Goal: Information Seeking & Learning: Check status

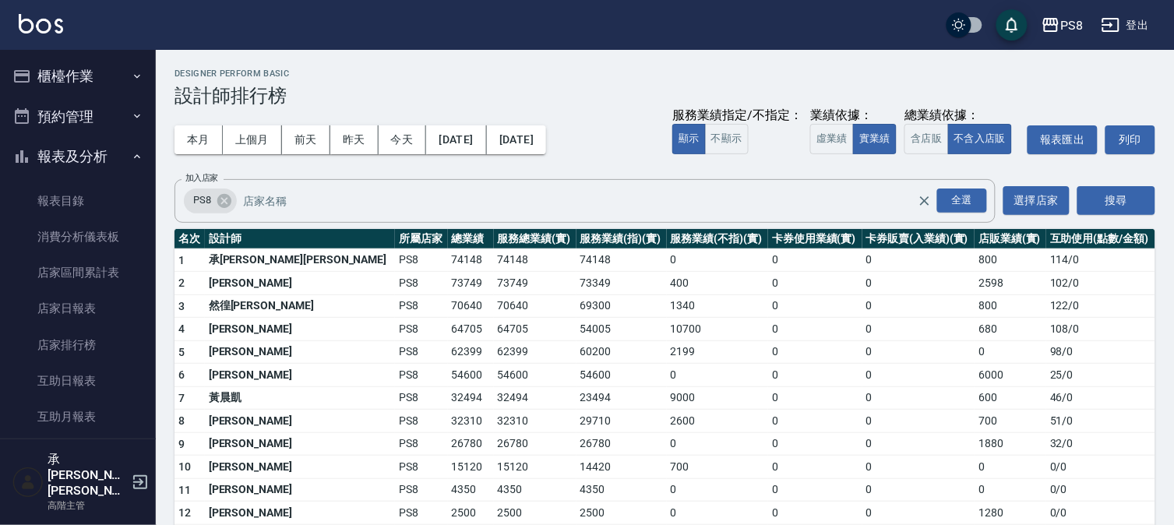
scroll to position [692, 0]
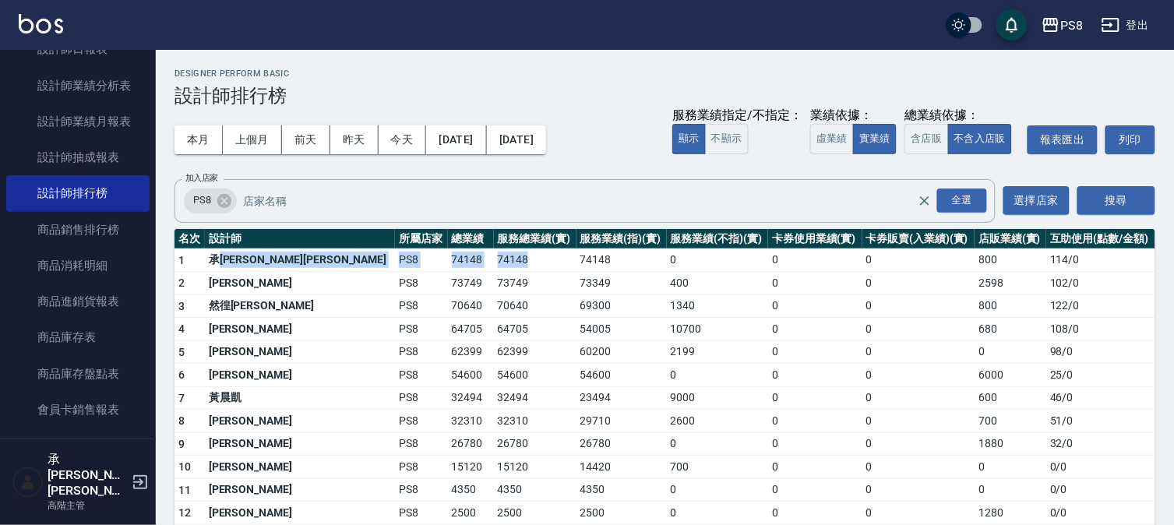
drag, startPoint x: 224, startPoint y: 251, endPoint x: 428, endPoint y: 253, distance: 204.9
click at [428, 253] on tr "1 [PERSON_NAME][PERSON_NAME] PS8 74148 74148 74148 0 0 0 800 114 / 0" at bounding box center [664, 259] width 981 height 23
click at [494, 253] on td "74148" at bounding box center [535, 259] width 83 height 23
click at [494, 255] on td "74148" at bounding box center [535, 259] width 83 height 23
click at [494, 263] on td "74148" at bounding box center [535, 259] width 83 height 23
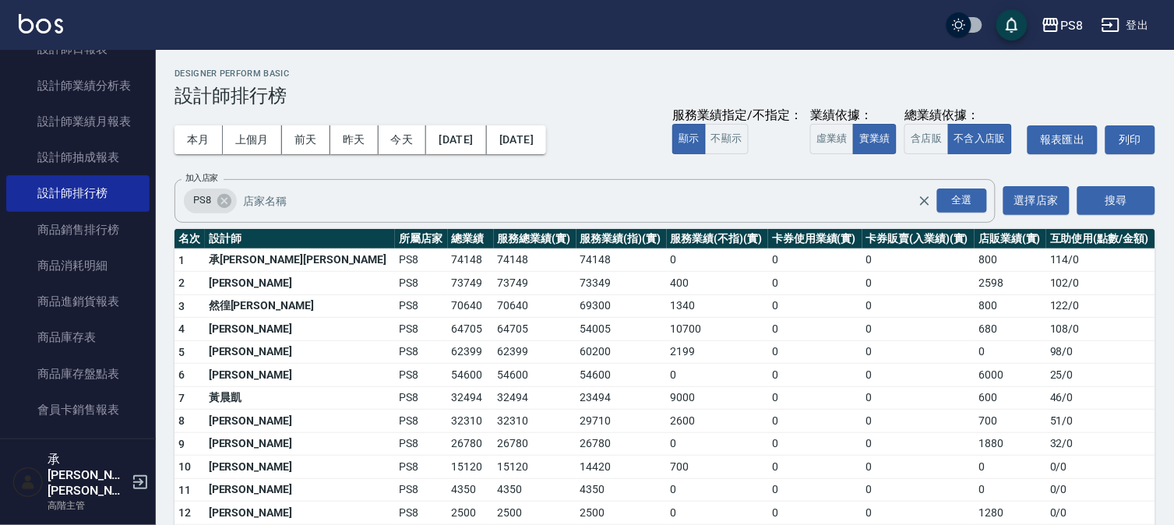
click at [494, 263] on td "74148" at bounding box center [535, 259] width 83 height 23
click at [494, 265] on td "74148" at bounding box center [535, 259] width 83 height 23
click at [494, 282] on td "73749" at bounding box center [535, 283] width 83 height 23
click at [494, 283] on td "73749" at bounding box center [535, 283] width 83 height 23
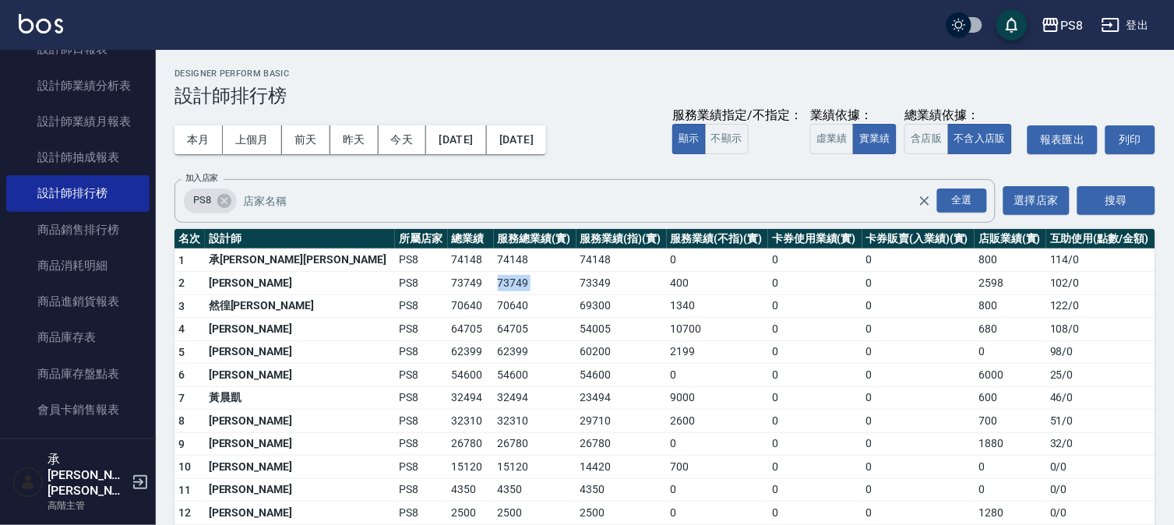
click at [494, 283] on td "73749" at bounding box center [535, 283] width 83 height 23
click at [494, 278] on td "73749" at bounding box center [535, 283] width 83 height 23
click at [576, 258] on td "74148" at bounding box center [621, 259] width 90 height 23
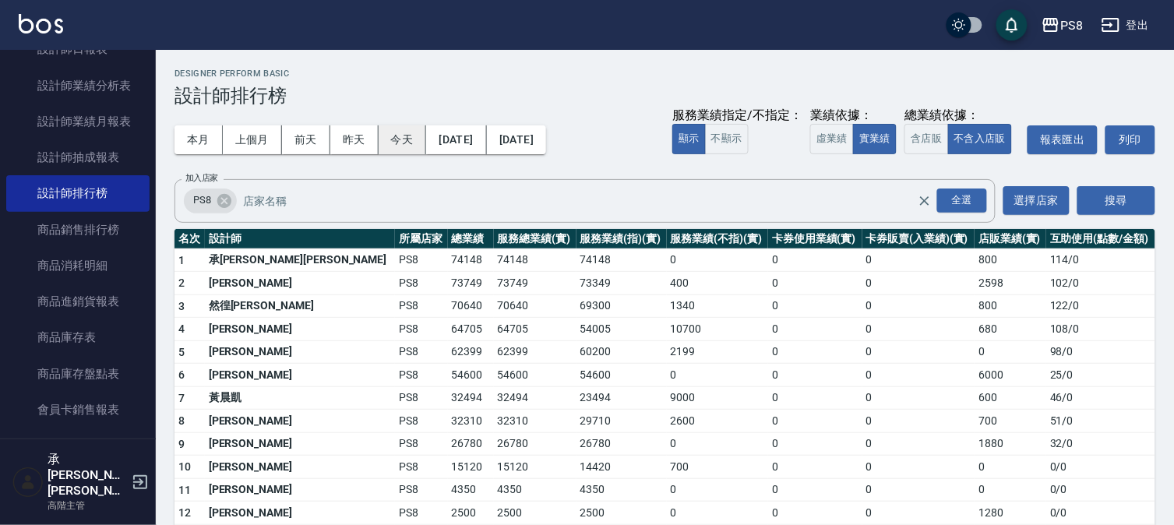
click at [411, 136] on button "今天" at bounding box center [403, 139] width 48 height 29
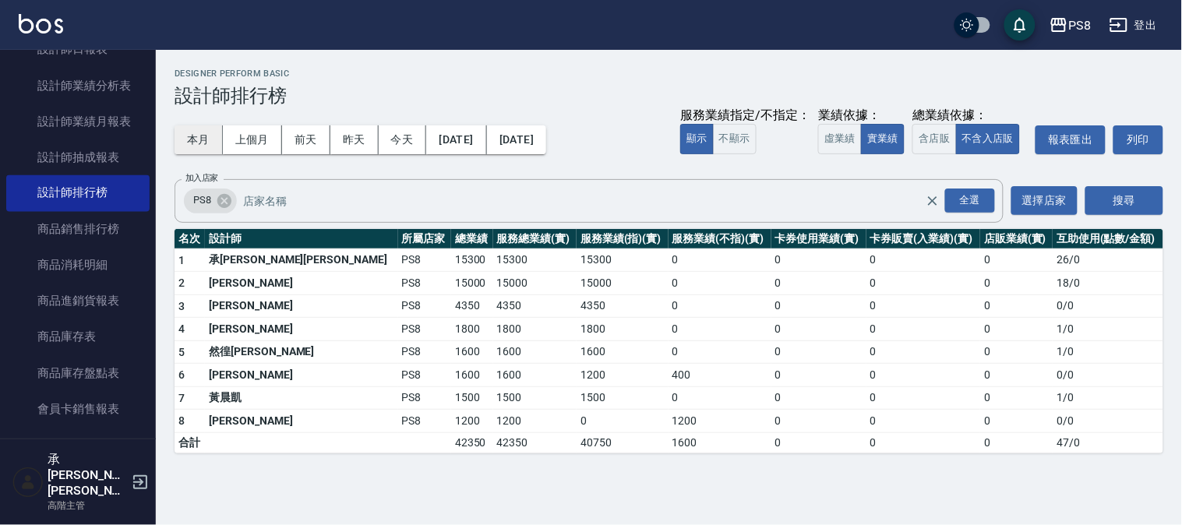
click at [203, 133] on button "本月" at bounding box center [198, 139] width 48 height 29
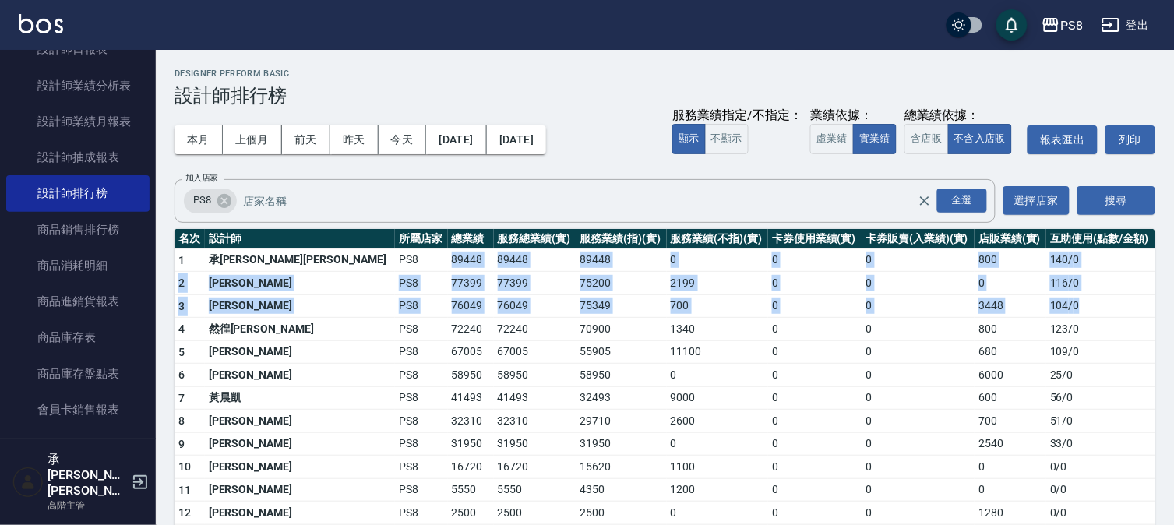
drag, startPoint x: 323, startPoint y: 260, endPoint x: 1071, endPoint y: 304, distance: 749.1
click at [1071, 304] on tbody "1 承[PERSON_NAME]蔡 PS8 89448 89448 89448 0 0 0 800 140 / 0 2 [PERSON_NAME]PS8 77…" at bounding box center [664, 419] width 981 height 342
click at [1080, 306] on td "104 / 0" at bounding box center [1100, 305] width 109 height 23
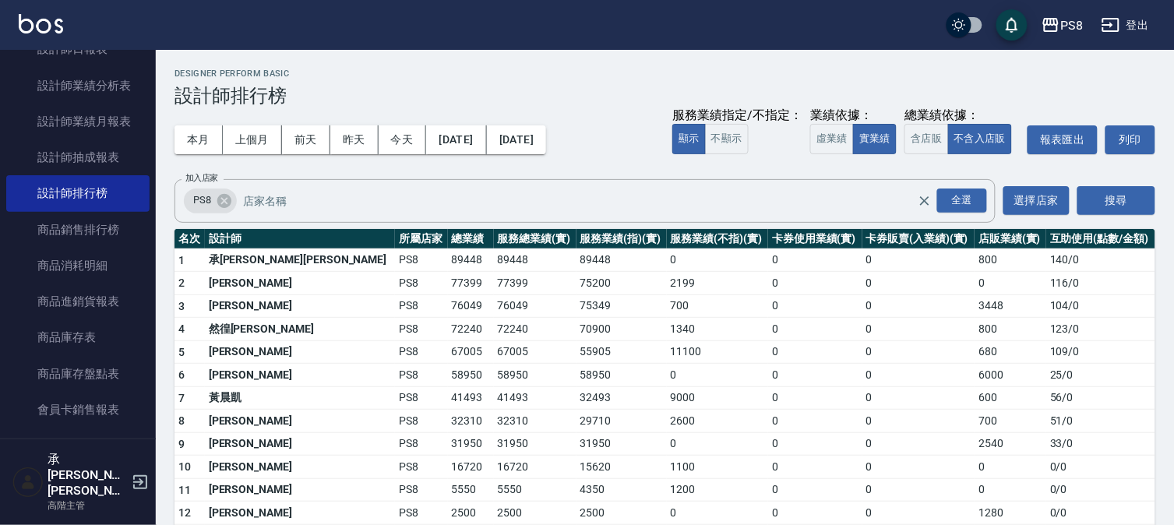
click at [1081, 305] on td "104 / 0" at bounding box center [1100, 305] width 109 height 23
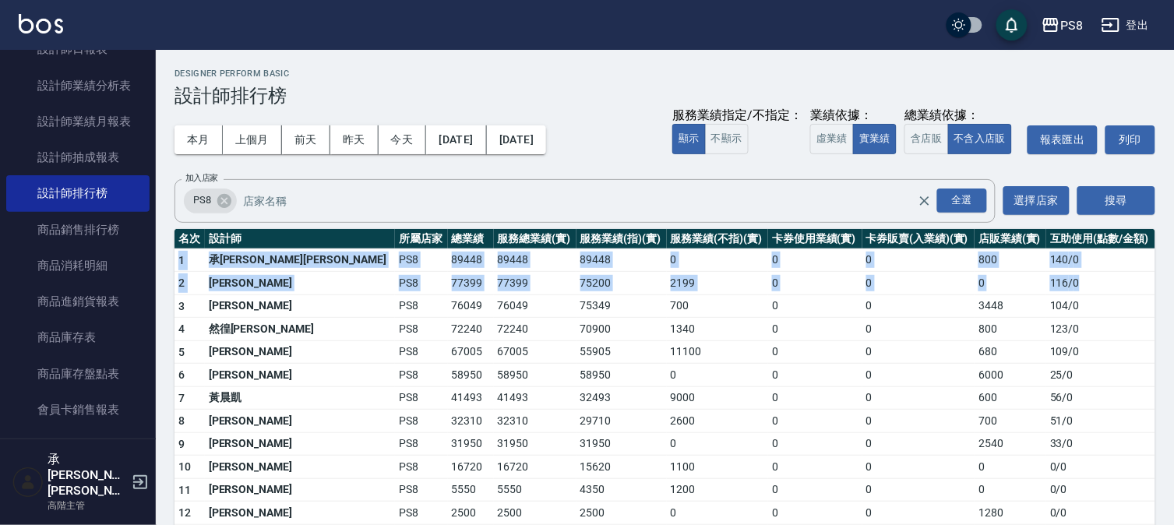
drag, startPoint x: 1071, startPoint y: 277, endPoint x: 176, endPoint y: 260, distance: 895.2
click at [176, 260] on tbody "1 承[PERSON_NAME]蔡 PS8 89448 89448 89448 0 0 0 800 140 / 0 2 [PERSON_NAME]PS8 77…" at bounding box center [664, 419] width 981 height 342
click at [176, 260] on td "1" at bounding box center [189, 259] width 30 height 23
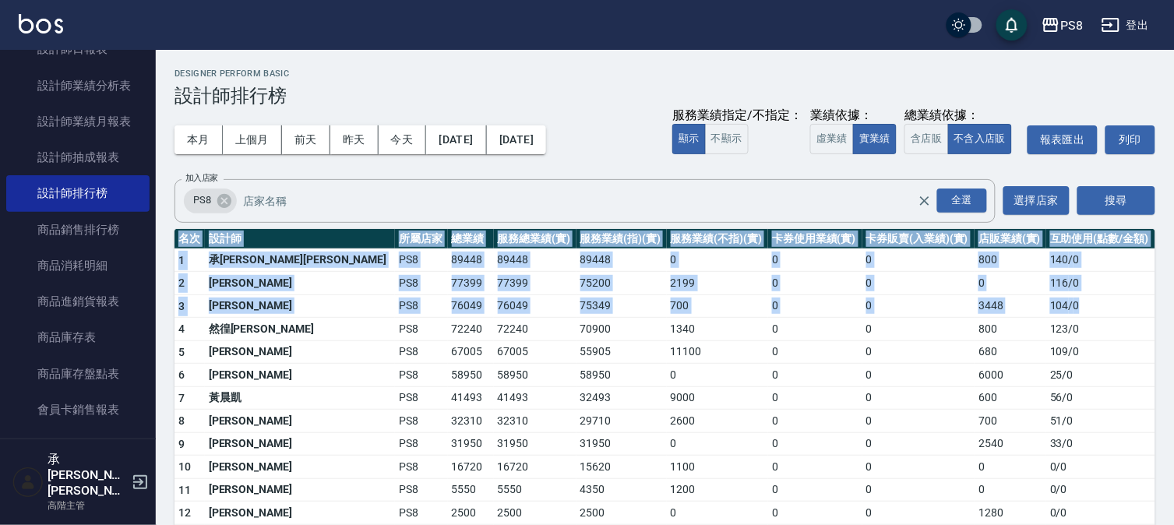
drag, startPoint x: 170, startPoint y: 259, endPoint x: 1115, endPoint y: 302, distance: 945.9
click at [1115, 302] on div "PS8 [DATE] - [DATE] 設計師排行榜 列印時間： [DATE][PHONE_NUMBER]:06 Designer Perform Basic…" at bounding box center [665, 330] width 1018 height 560
click at [1115, 302] on td "104 / 0" at bounding box center [1100, 305] width 109 height 23
drag, startPoint x: 1085, startPoint y: 302, endPoint x: 173, endPoint y: 263, distance: 913.0
click at [173, 263] on div "PS8 [DATE] - [DATE] 設計師排行榜 列印時間： [DATE][PHONE_NUMBER]:06 Designer Perform Basic…" at bounding box center [665, 330] width 1018 height 560
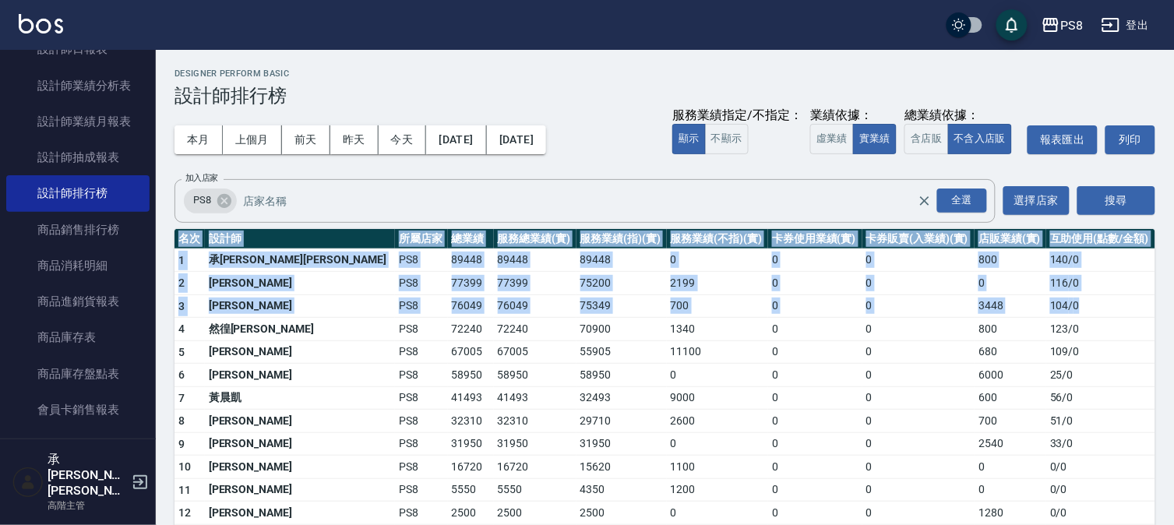
click at [174, 263] on div "PS8 [DATE] - [DATE] 設計師排行榜 列印時間： [DATE][PHONE_NUMBER]:06 Designer Perform Basic…" at bounding box center [665, 330] width 1018 height 560
click at [174, 263] on td "1" at bounding box center [189, 259] width 30 height 23
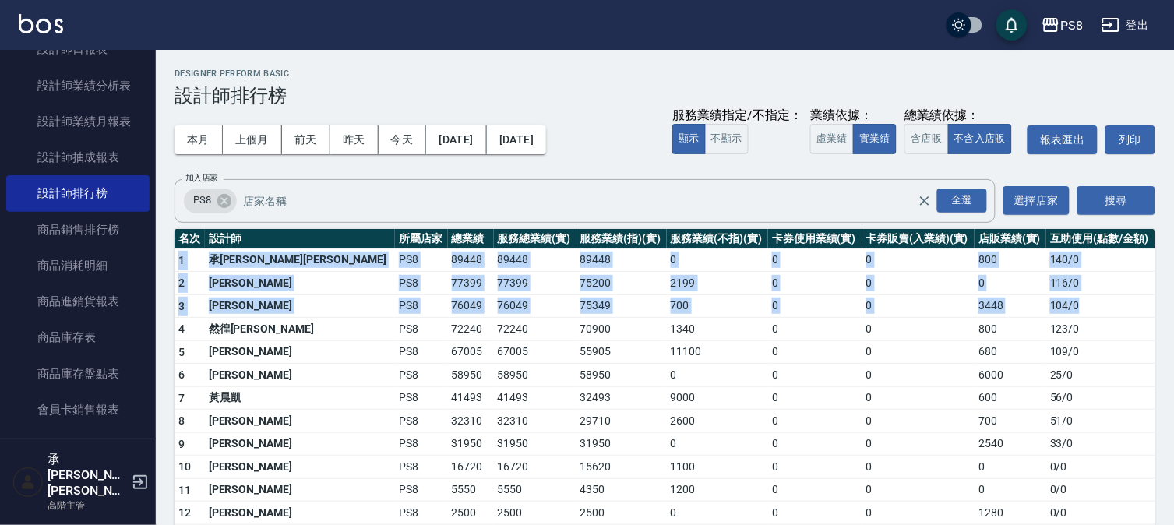
drag, startPoint x: 174, startPoint y: 251, endPoint x: 1087, endPoint y: 308, distance: 914.7
click at [1087, 308] on tbody "1 承[PERSON_NAME]蔡 PS8 89448 89448 89448 0 0 0 800 140 / 0 2 [PERSON_NAME]PS8 77…" at bounding box center [664, 419] width 981 height 342
click at [1087, 308] on td "104 / 0" at bounding box center [1100, 305] width 109 height 23
drag, startPoint x: 1078, startPoint y: 307, endPoint x: 174, endPoint y: 266, distance: 905.3
click at [174, 266] on tbody "1 承[PERSON_NAME]蔡 PS8 89448 89448 89448 0 0 0 800 140 / 0 2 [PERSON_NAME]PS8 77…" at bounding box center [664, 419] width 981 height 342
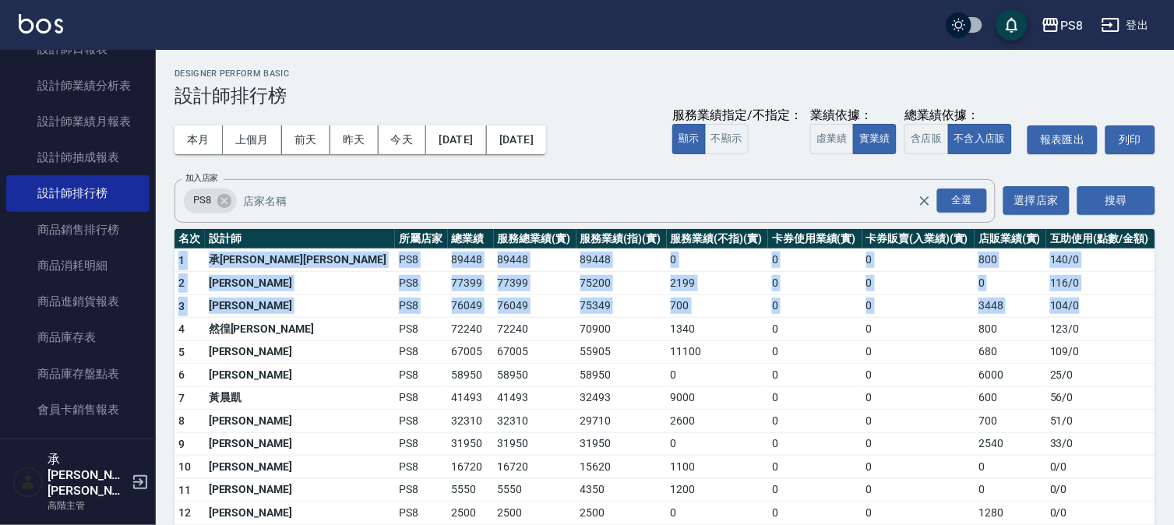
click at [175, 259] on td "1" at bounding box center [189, 259] width 30 height 23
drag, startPoint x: 178, startPoint y: 255, endPoint x: 1075, endPoint y: 307, distance: 898.9
click at [1075, 307] on tbody "1 承[PERSON_NAME]蔡 PS8 89448 89448 89448 0 0 0 800 140 / 0 2 [PERSON_NAME]PS8 77…" at bounding box center [664, 419] width 981 height 342
click at [1075, 307] on td "104 / 0" at bounding box center [1100, 305] width 109 height 23
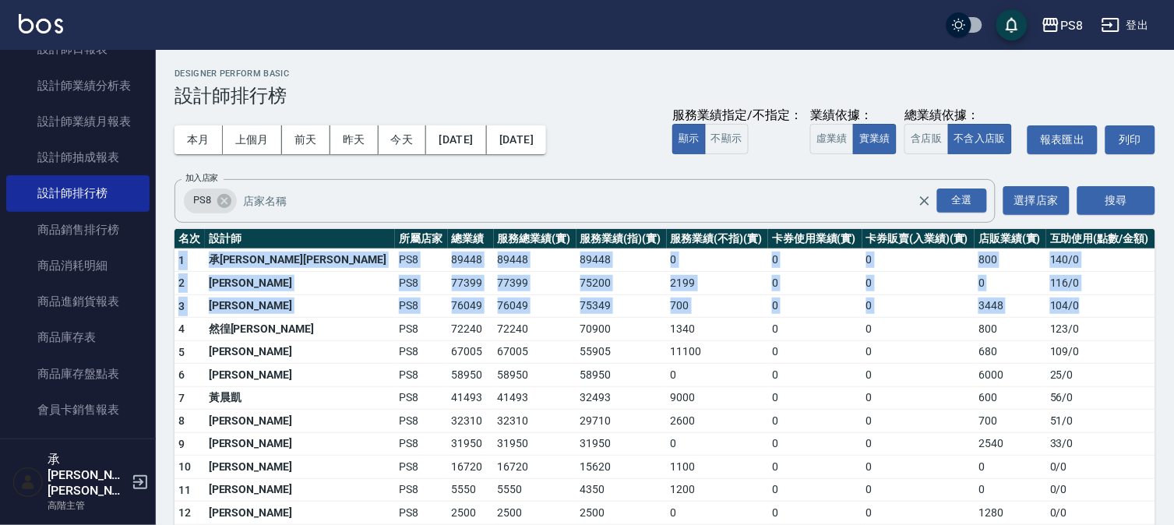
drag, startPoint x: 1073, startPoint y: 307, endPoint x: 174, endPoint y: 255, distance: 900.4
click at [174, 255] on tbody "1 承[PERSON_NAME]蔡 PS8 89448 89448 89448 0 0 0 800 140 / 0 2 [PERSON_NAME]PS8 77…" at bounding box center [664, 419] width 981 height 342
click at [448, 304] on td "76049" at bounding box center [471, 305] width 46 height 23
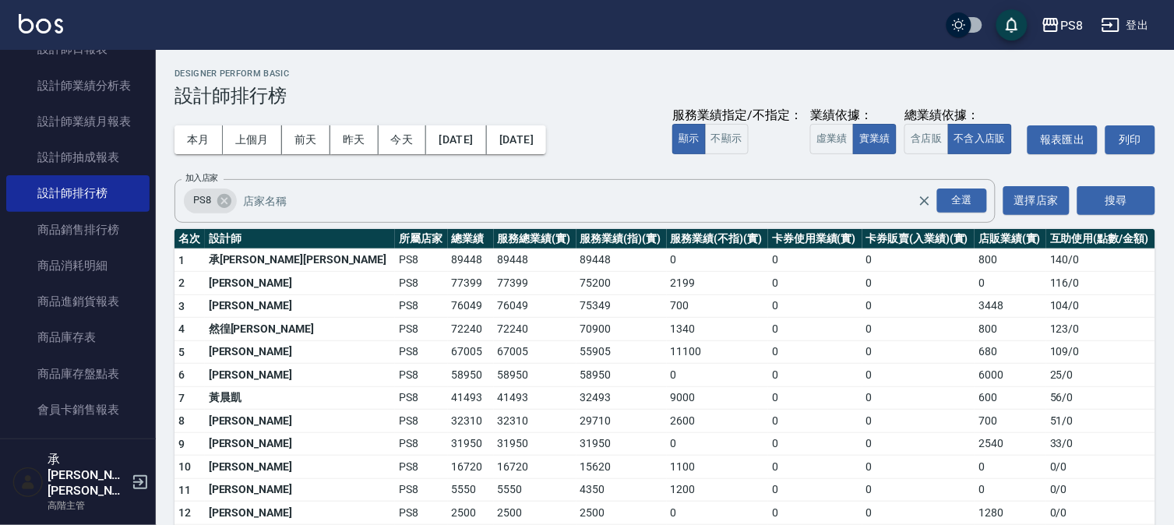
click at [576, 352] on td "55905" at bounding box center [621, 351] width 90 height 23
click at [576, 364] on td "58950" at bounding box center [621, 375] width 90 height 23
drag, startPoint x: 577, startPoint y: 364, endPoint x: 567, endPoint y: 364, distance: 10.1
click at [576, 364] on td "58950" at bounding box center [621, 375] width 90 height 23
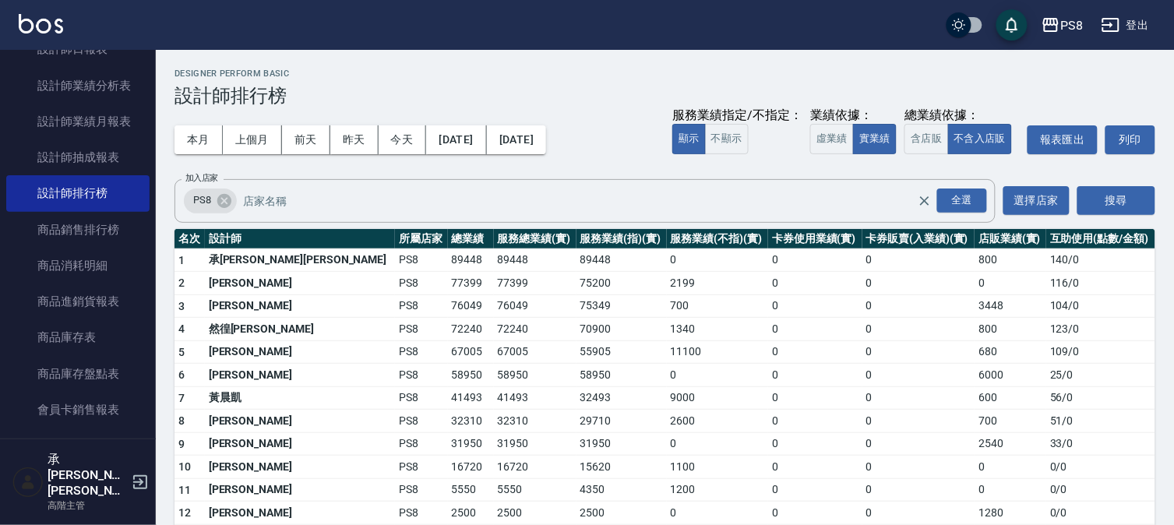
drag, startPoint x: 517, startPoint y: 322, endPoint x: 174, endPoint y: 310, distance: 343.0
click at [576, 323] on td "70900" at bounding box center [621, 329] width 90 height 23
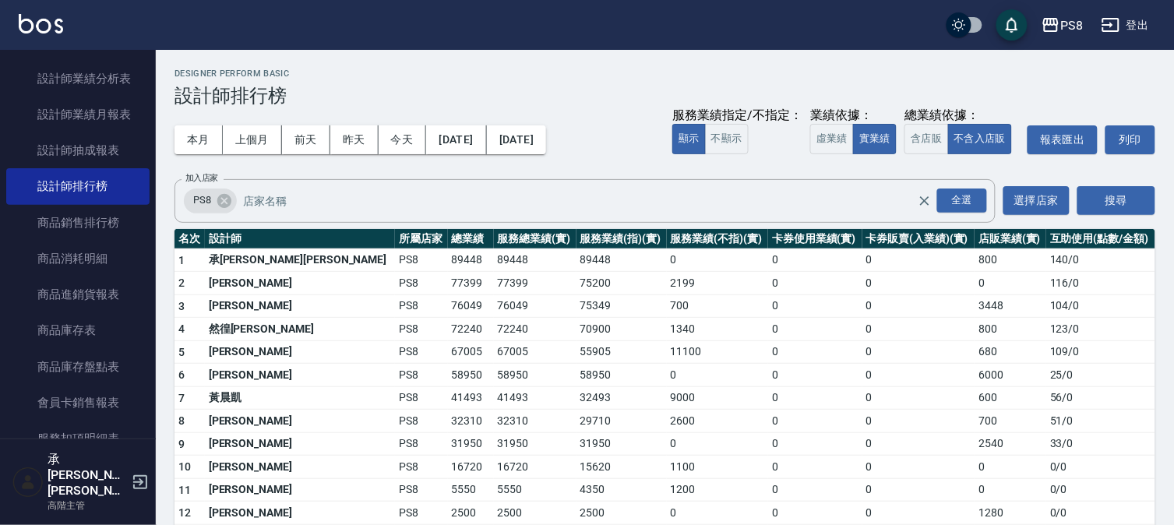
scroll to position [692, 0]
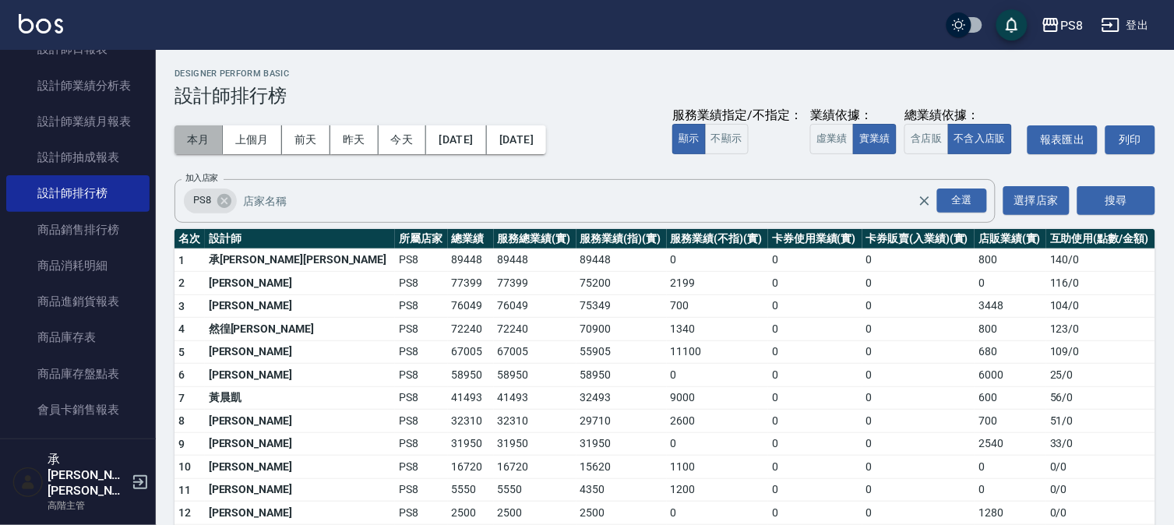
click at [196, 149] on button "本月" at bounding box center [198, 139] width 48 height 29
click at [952, 199] on div "全選" at bounding box center [962, 201] width 50 height 24
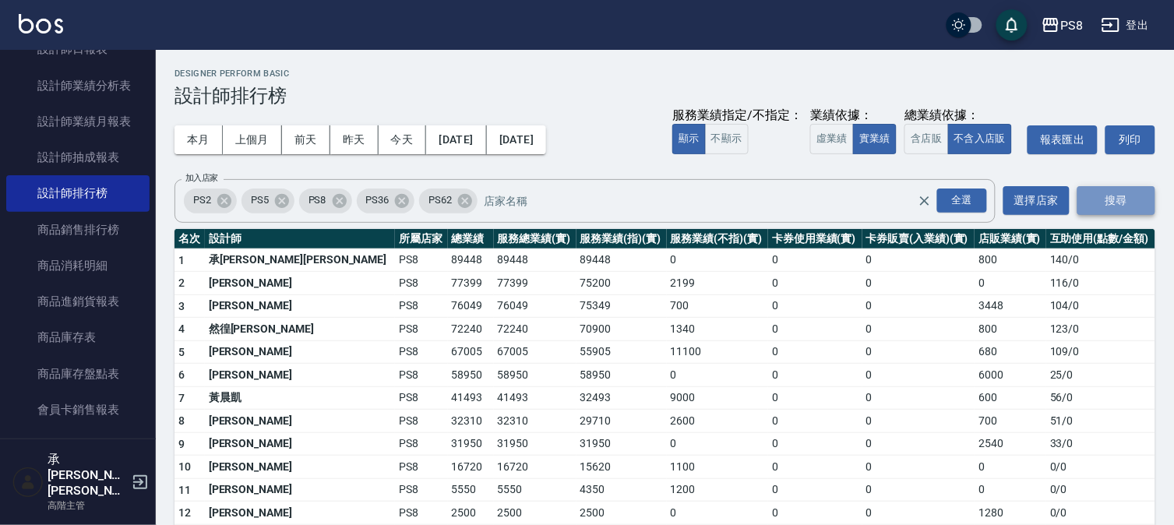
click at [1112, 196] on button "搜尋" at bounding box center [1116, 200] width 78 height 29
